Goal: Navigation & Orientation: Find specific page/section

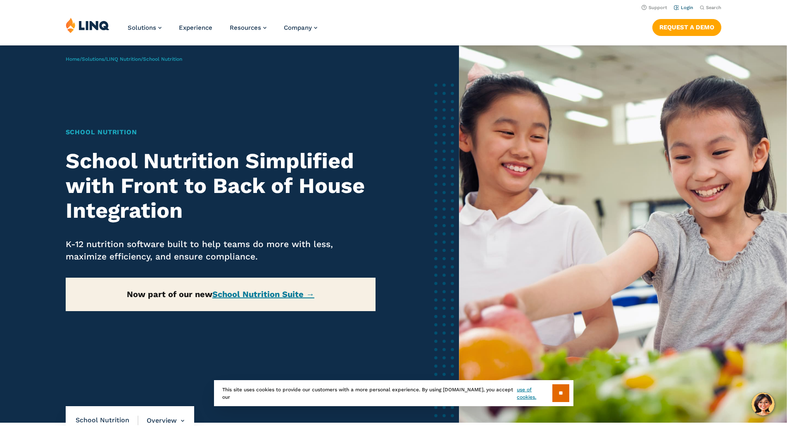
click at [684, 8] on link "Login" at bounding box center [683, 7] width 19 height 5
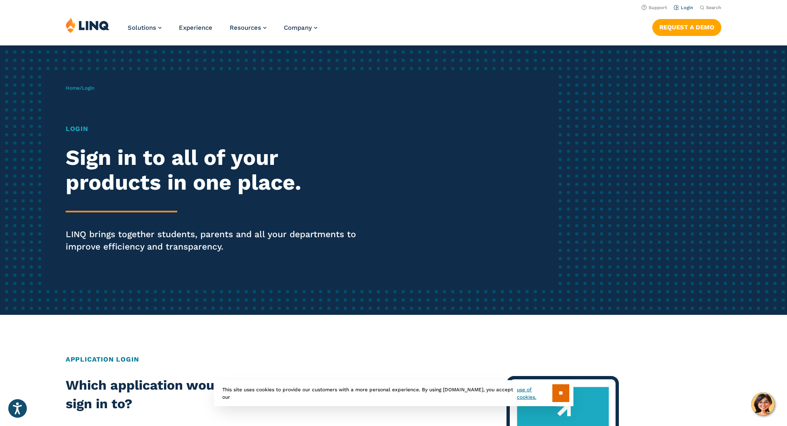
click at [684, 7] on link "Login" at bounding box center [683, 7] width 19 height 5
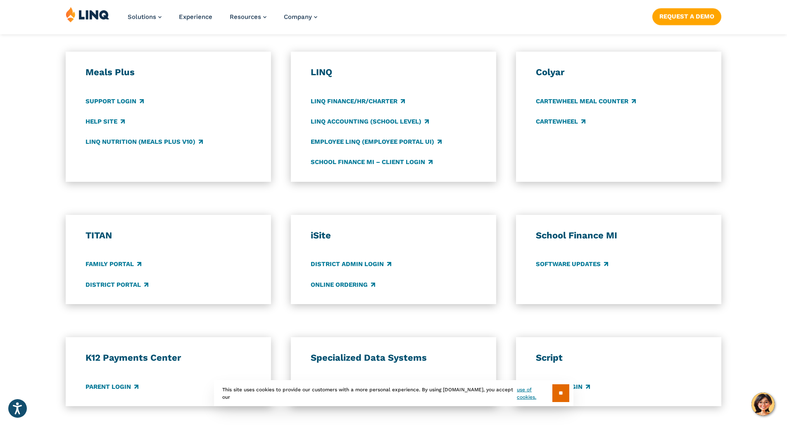
scroll to position [454, 0]
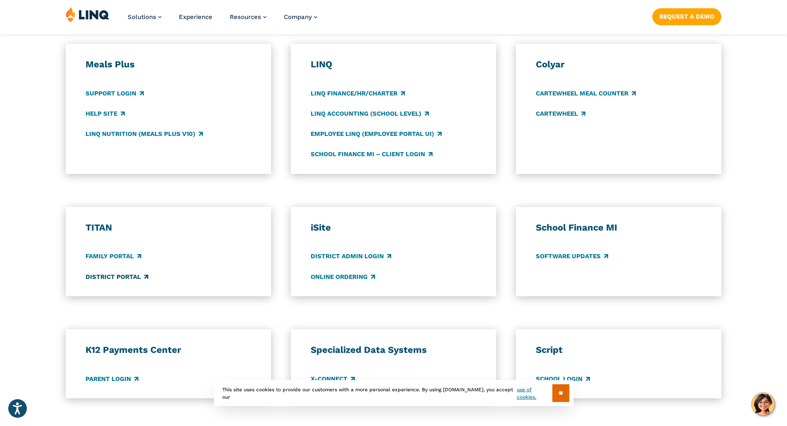
click at [110, 276] on link "District Portal" at bounding box center [117, 276] width 63 height 9
